Goal: Navigation & Orientation: Find specific page/section

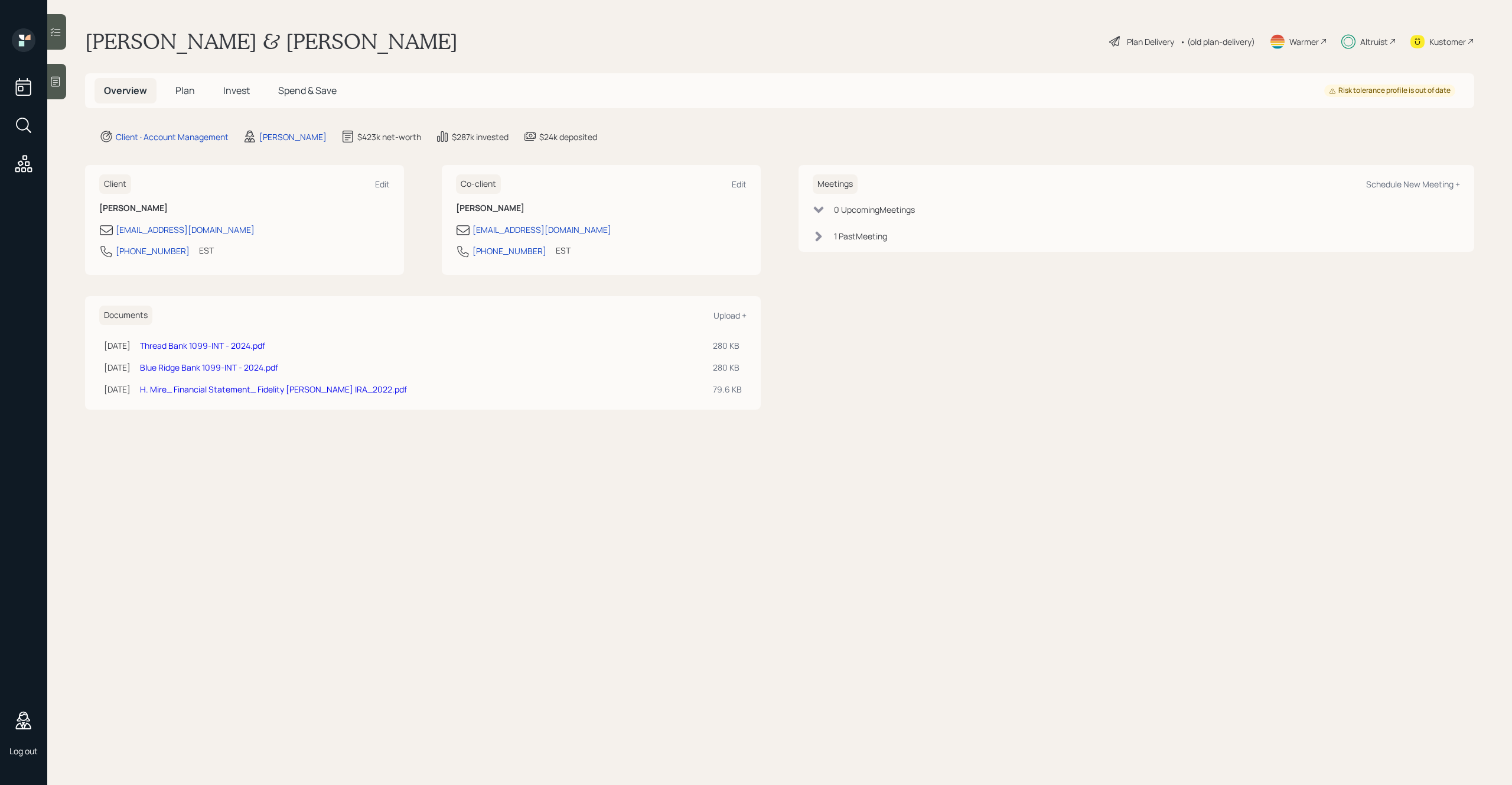
click at [878, 323] on div "Meetings Schedule New Meeting + 0 Upcoming Meeting s 1 Past Meeting" at bounding box center [1137, 287] width 676 height 244
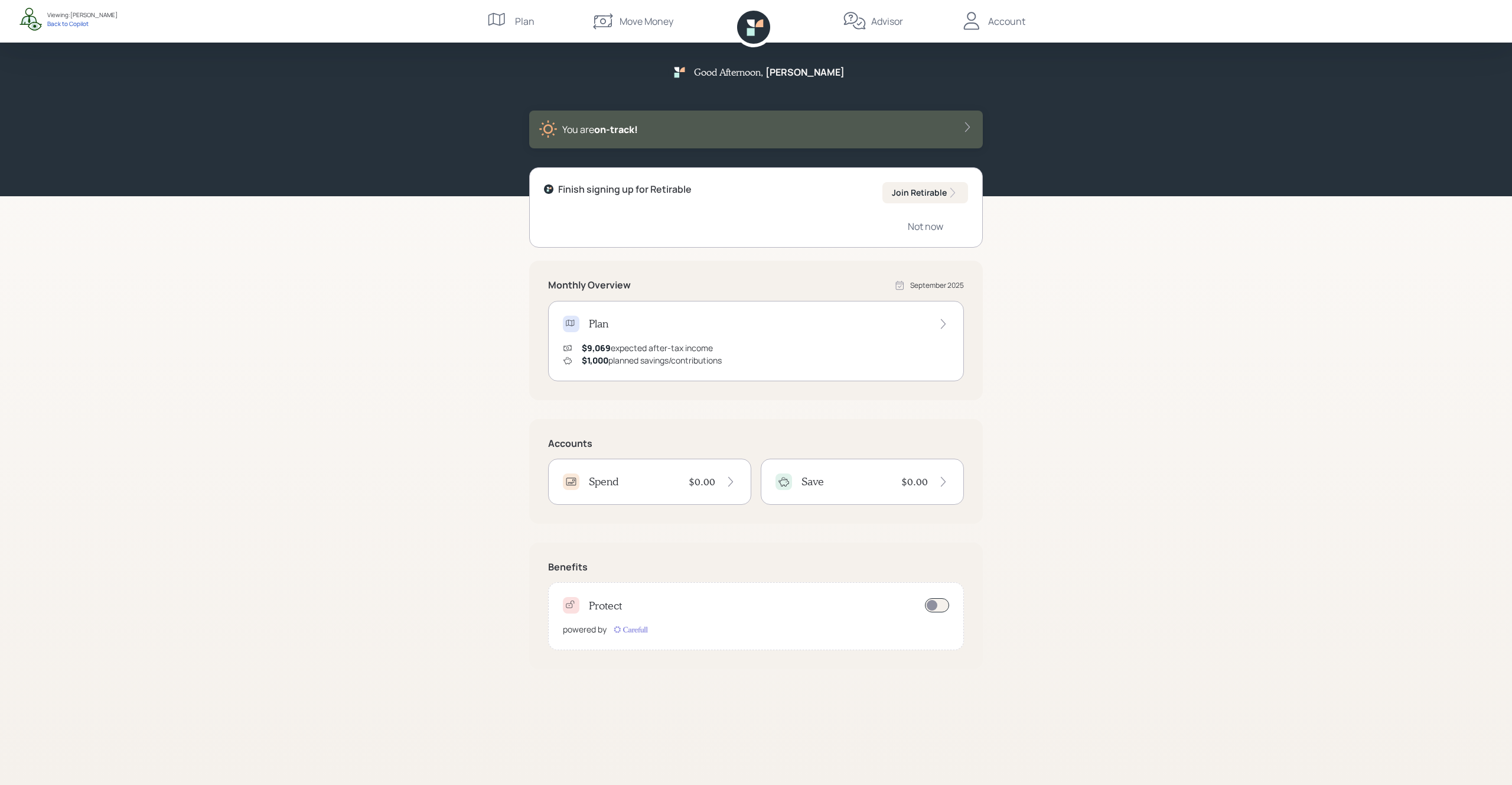
click at [510, 16] on div "Plan" at bounding box center [510, 21] width 48 height 42
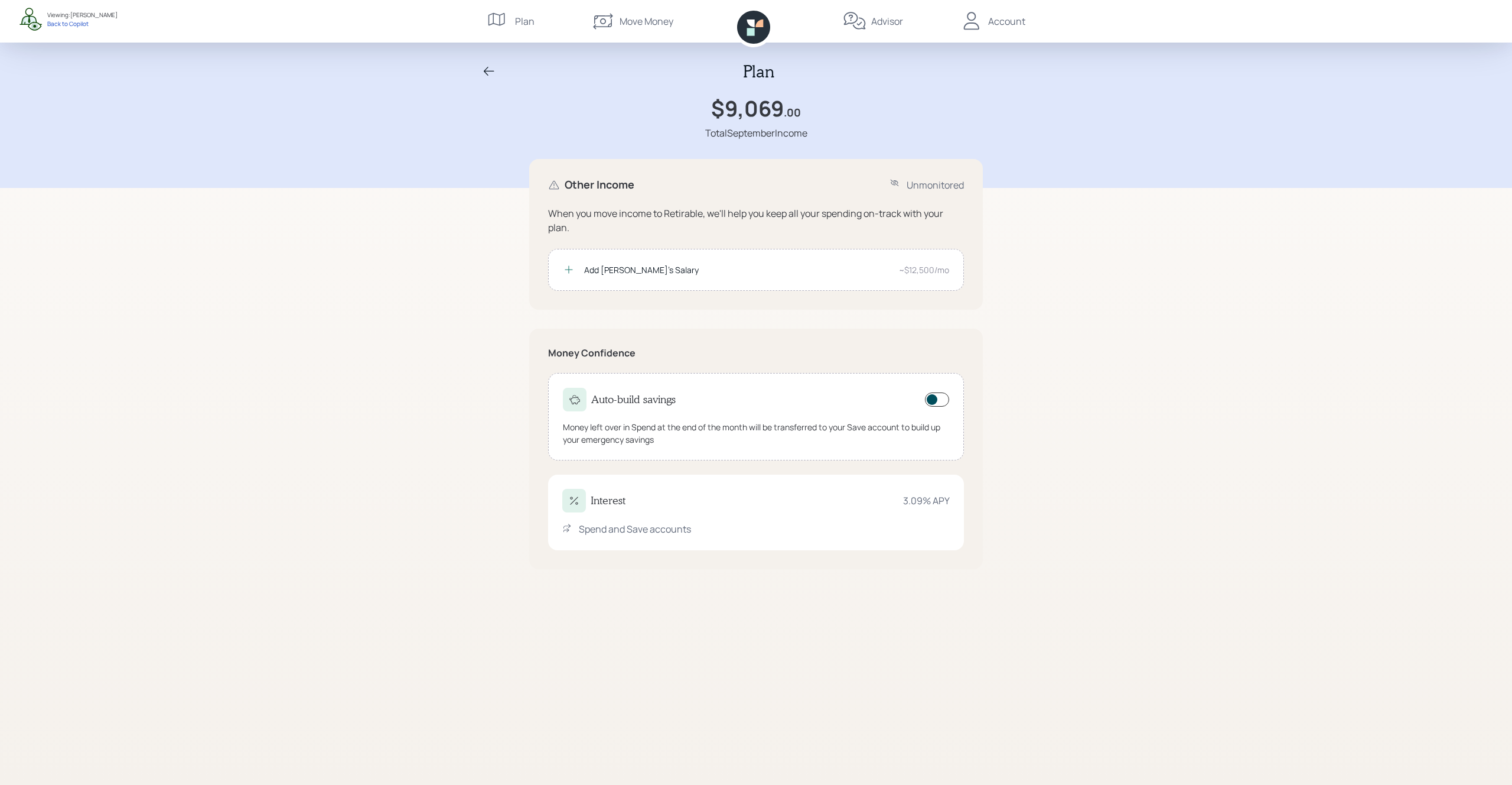
click at [477, 75] on div "Plan" at bounding box center [756, 72] width 567 height 20
click at [496, 66] on div "Plan" at bounding box center [756, 72] width 567 height 20
click at [479, 70] on div "Plan" at bounding box center [756, 72] width 567 height 20
click at [491, 70] on icon at bounding box center [489, 71] width 11 height 9
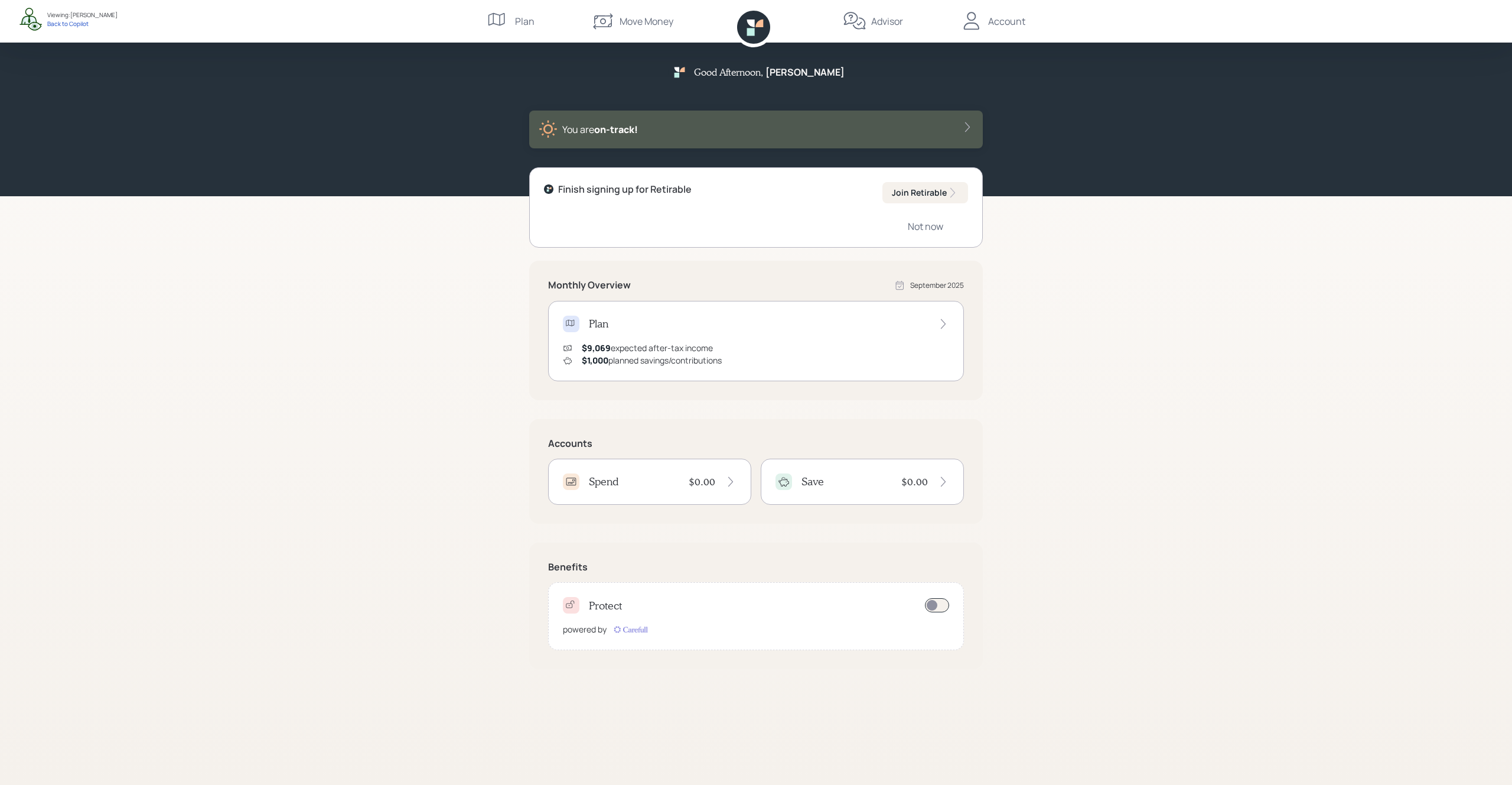
click at [812, 479] on h4 "Save" at bounding box center [812, 482] width 22 height 13
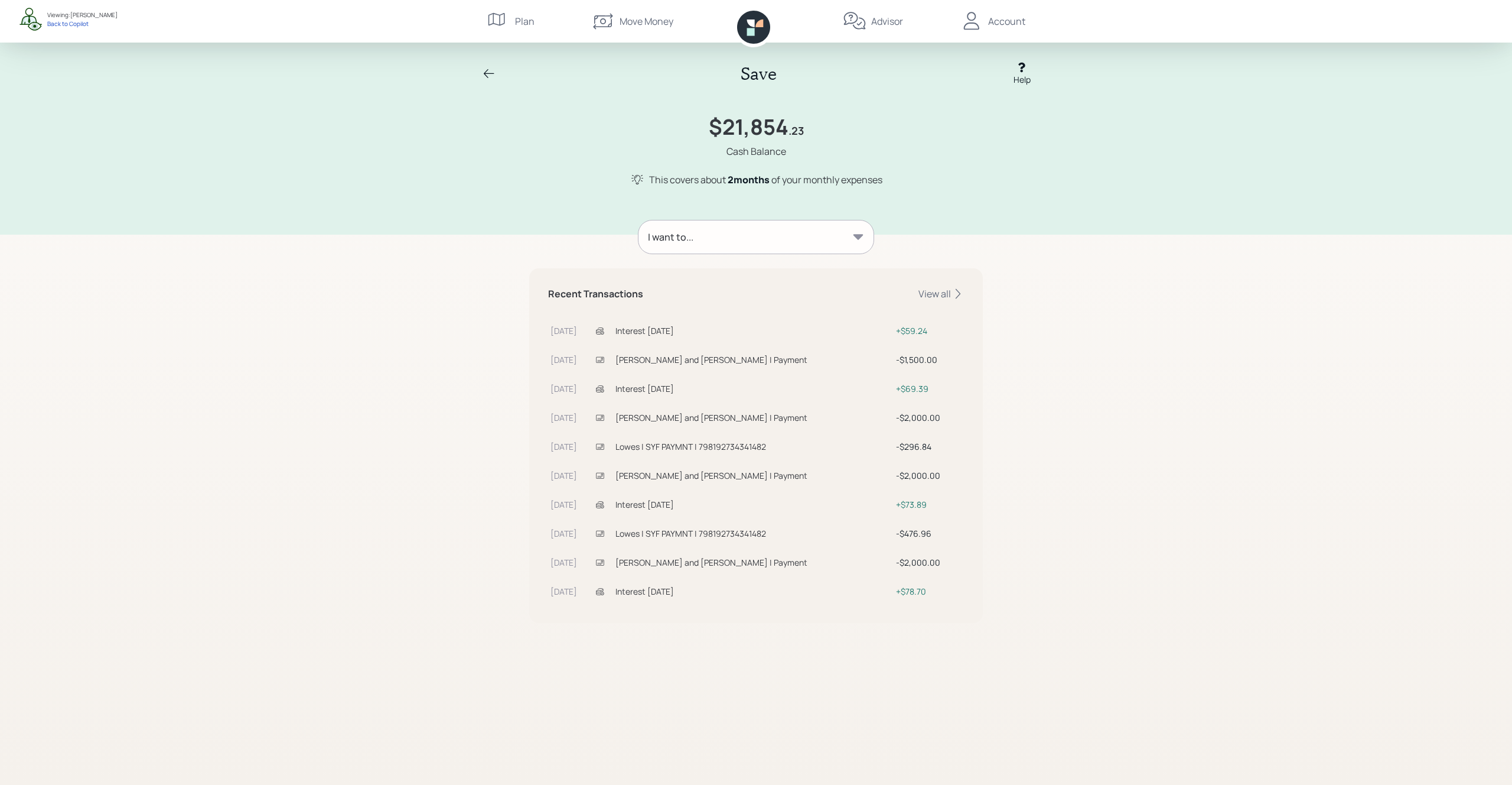
click at [25, 13] on icon at bounding box center [30, 19] width 23 height 23
click at [343, 139] on div "Save Help $21,854 .23 Cash Balance This covers about 2 month s of your monthly …" at bounding box center [756, 117] width 1512 height 234
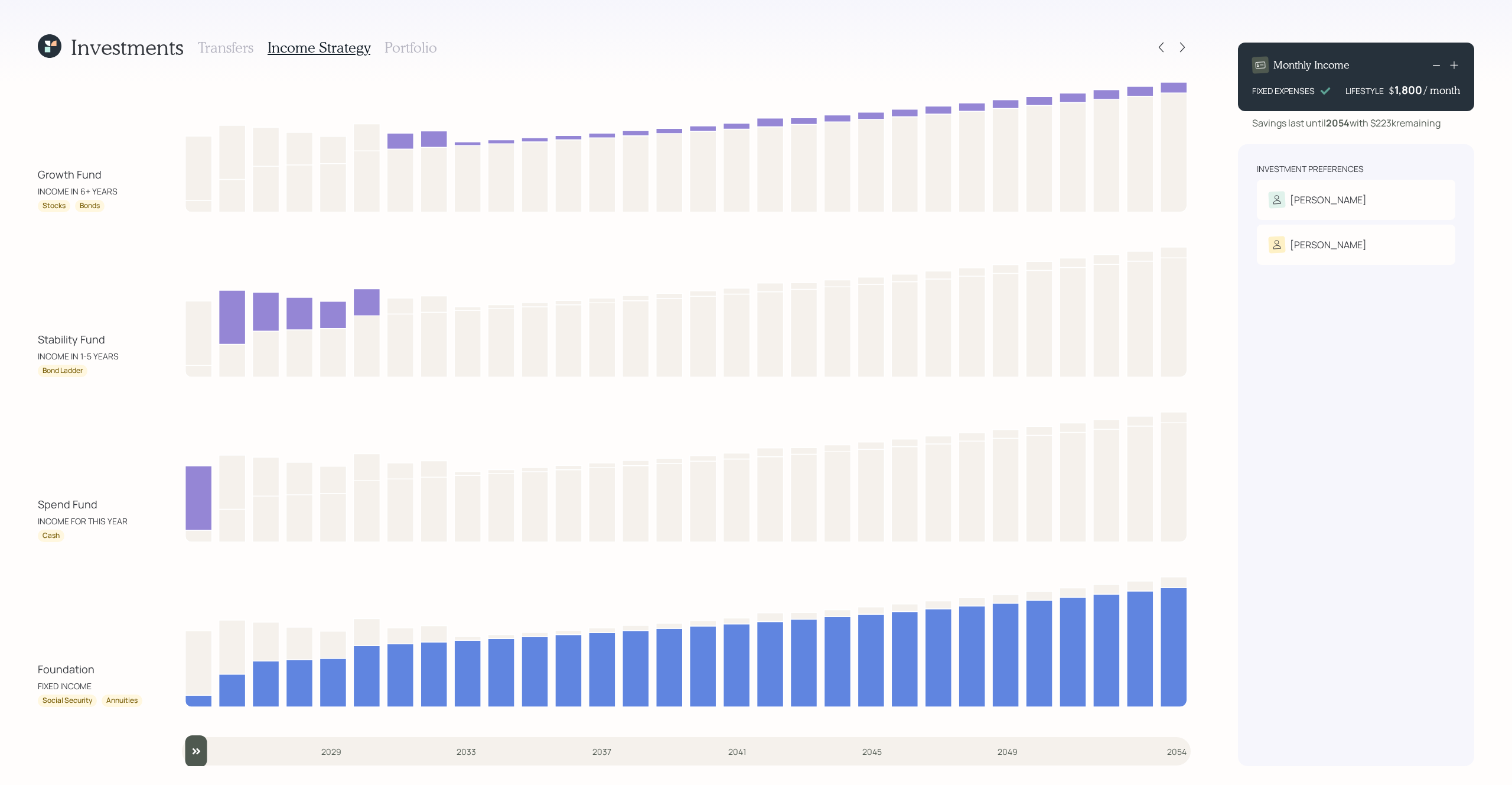
click at [54, 44] on icon at bounding box center [54, 43] width 5 height 5
